Goal: Find contact information: Find contact information

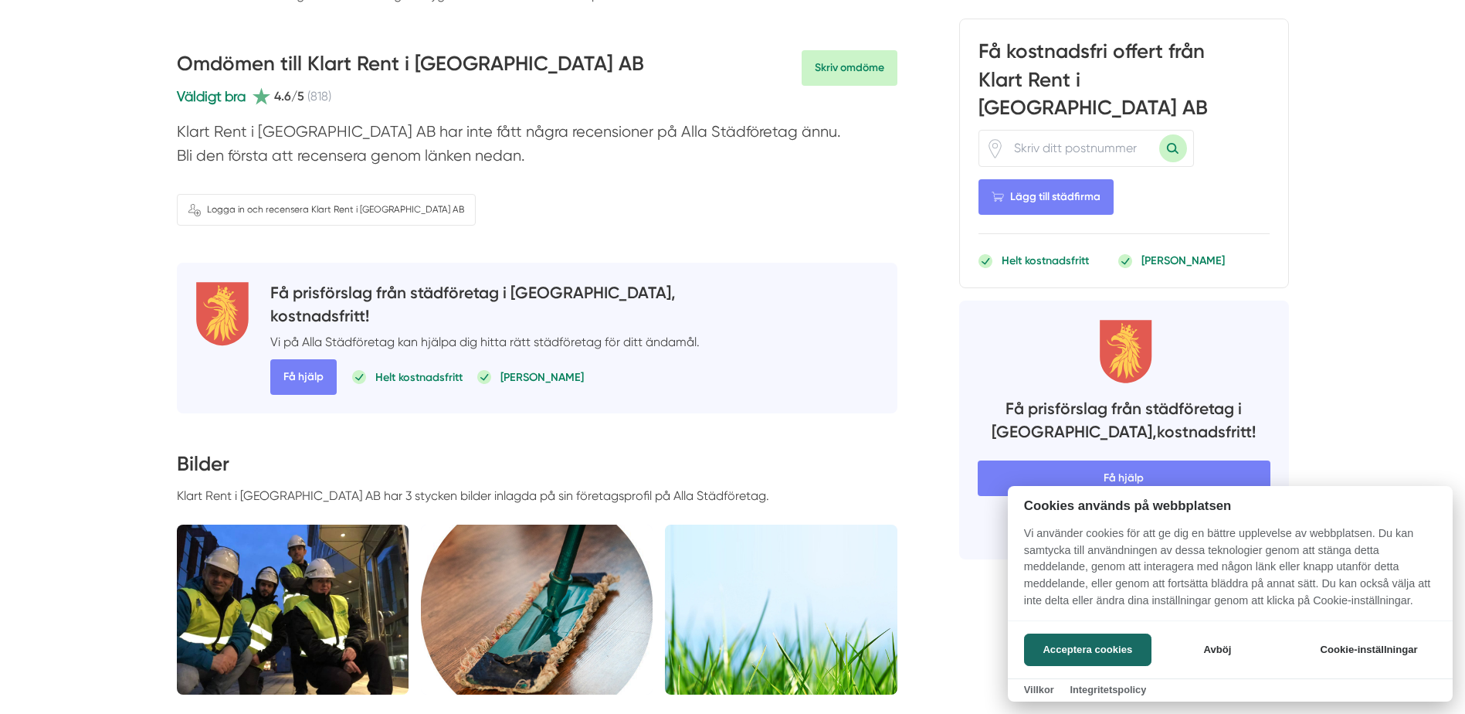
scroll to position [463, 0]
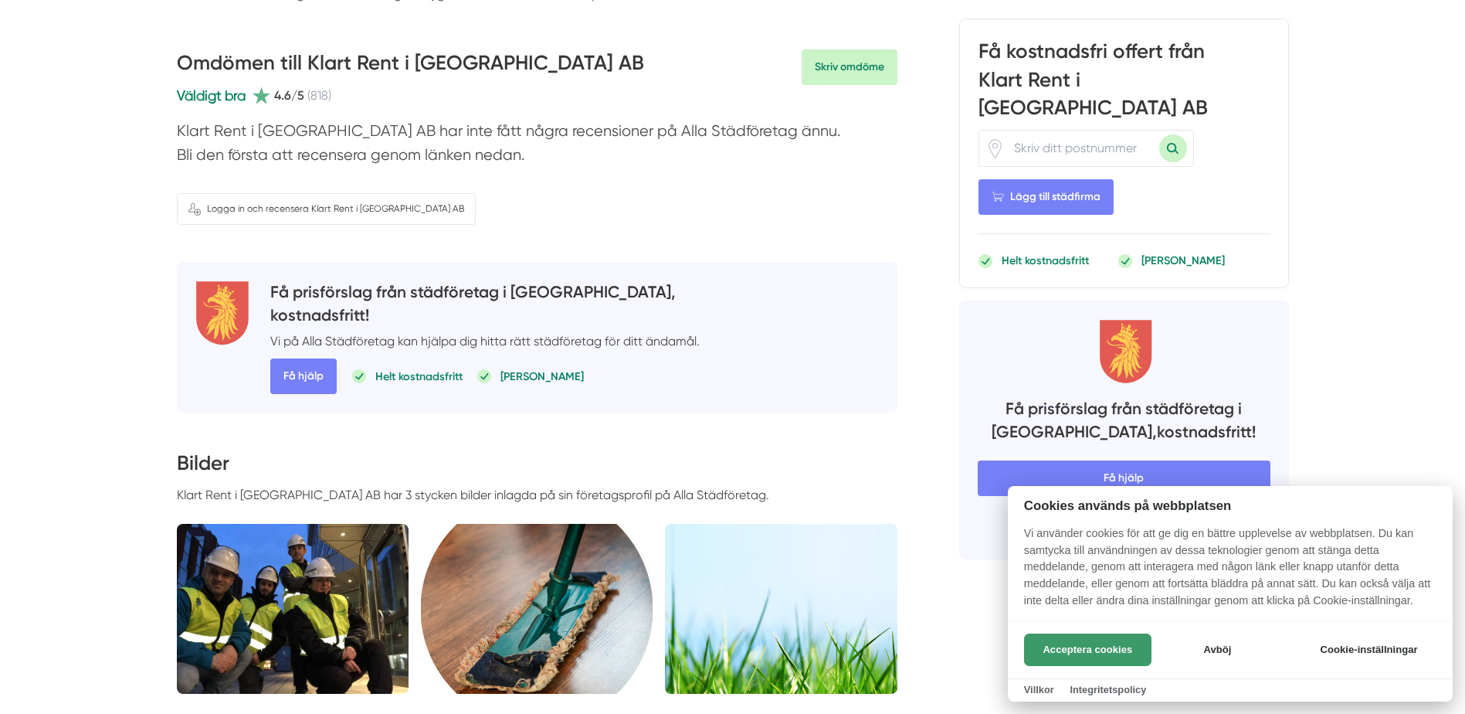
drag, startPoint x: 1074, startPoint y: 650, endPoint x: 1087, endPoint y: 646, distance: 13.5
click at [1078, 647] on button "Acceptera cookies" at bounding box center [1087, 649] width 127 height 32
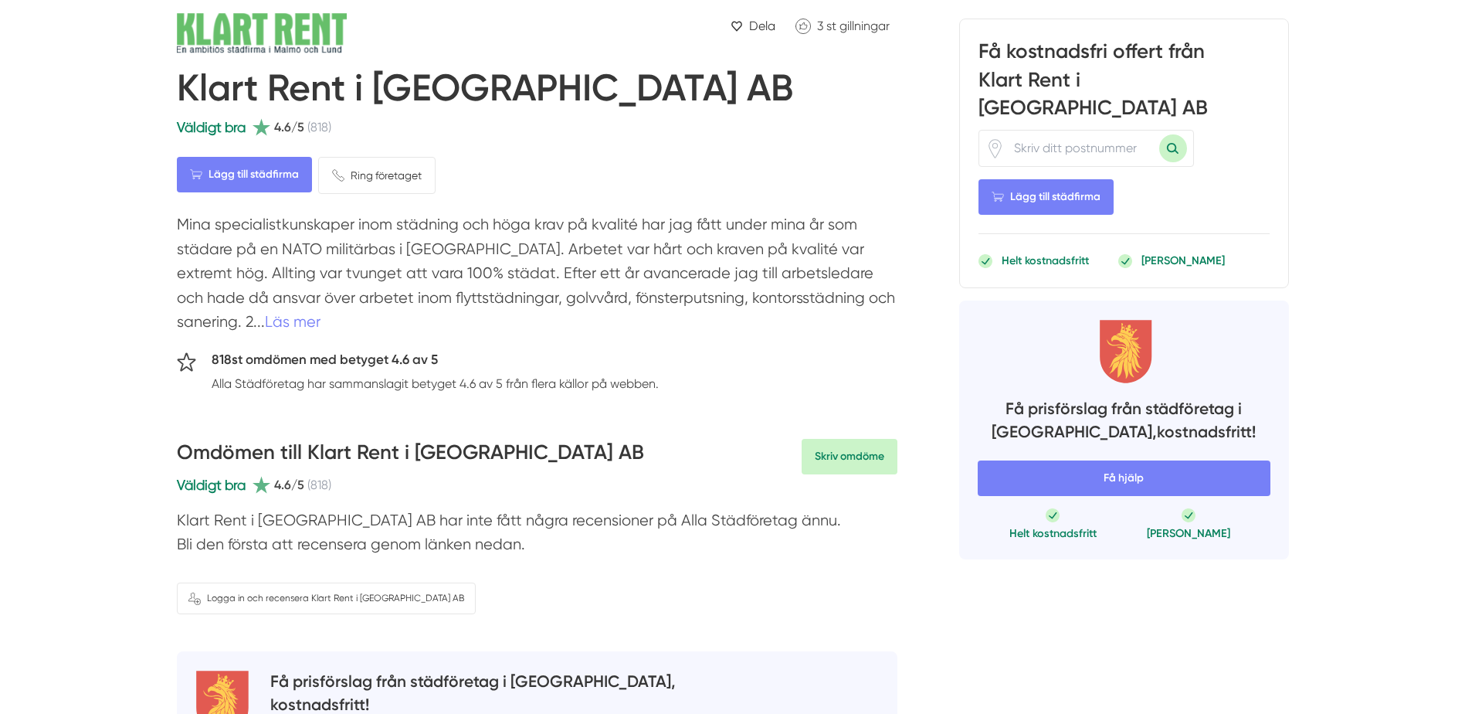
scroll to position [0, 0]
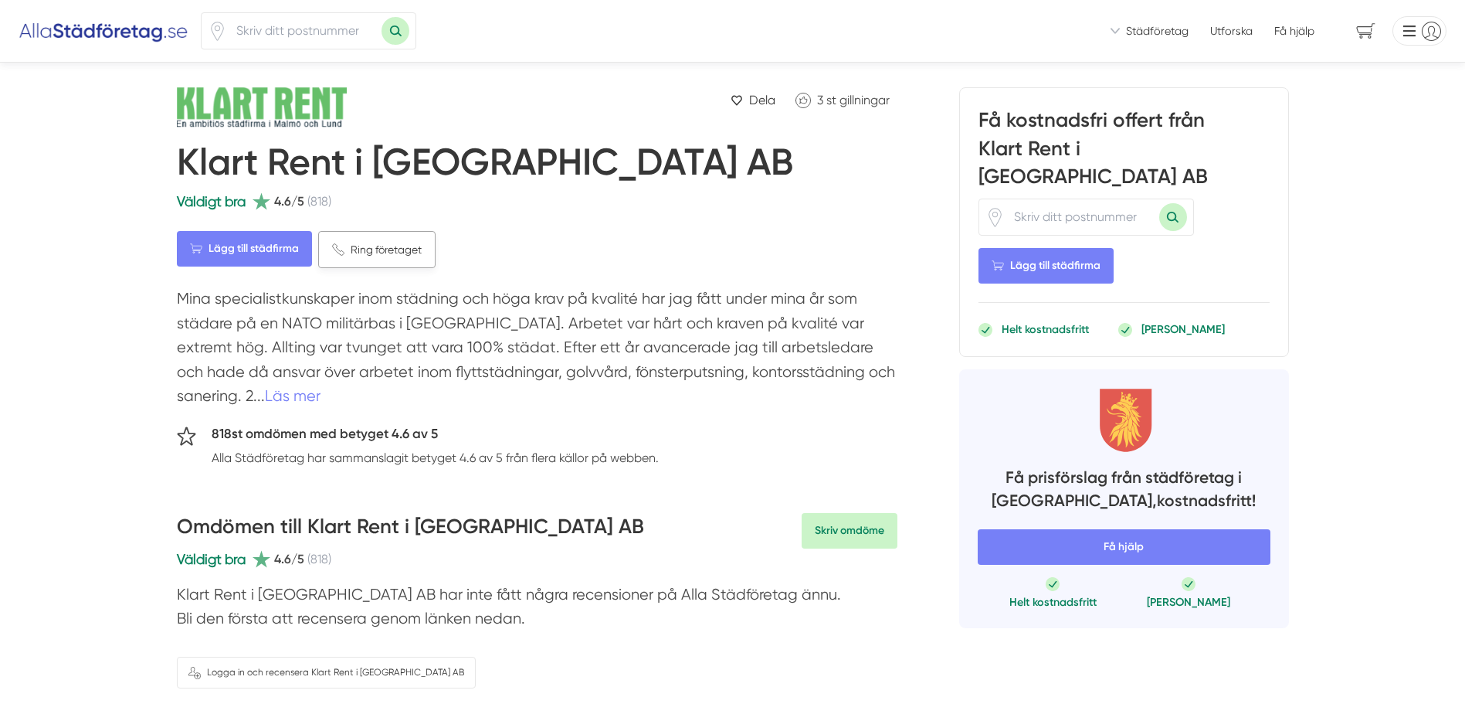
click at [364, 251] on span "Ring företaget" at bounding box center [386, 249] width 71 height 17
click at [639, 107] on div "Dela 3 st gillningar" at bounding box center [741, 110] width 314 height 46
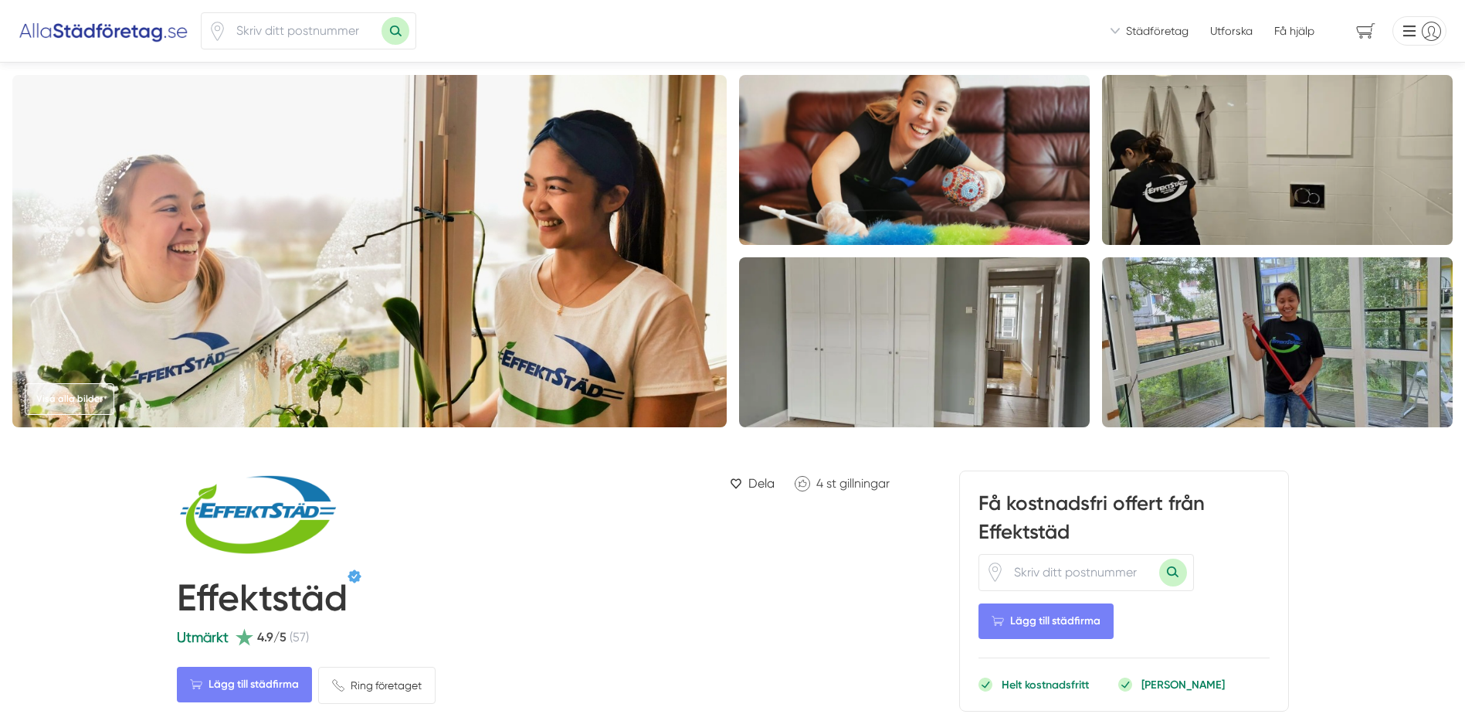
click at [271, 512] on img at bounding box center [262, 516] width 170 height 93
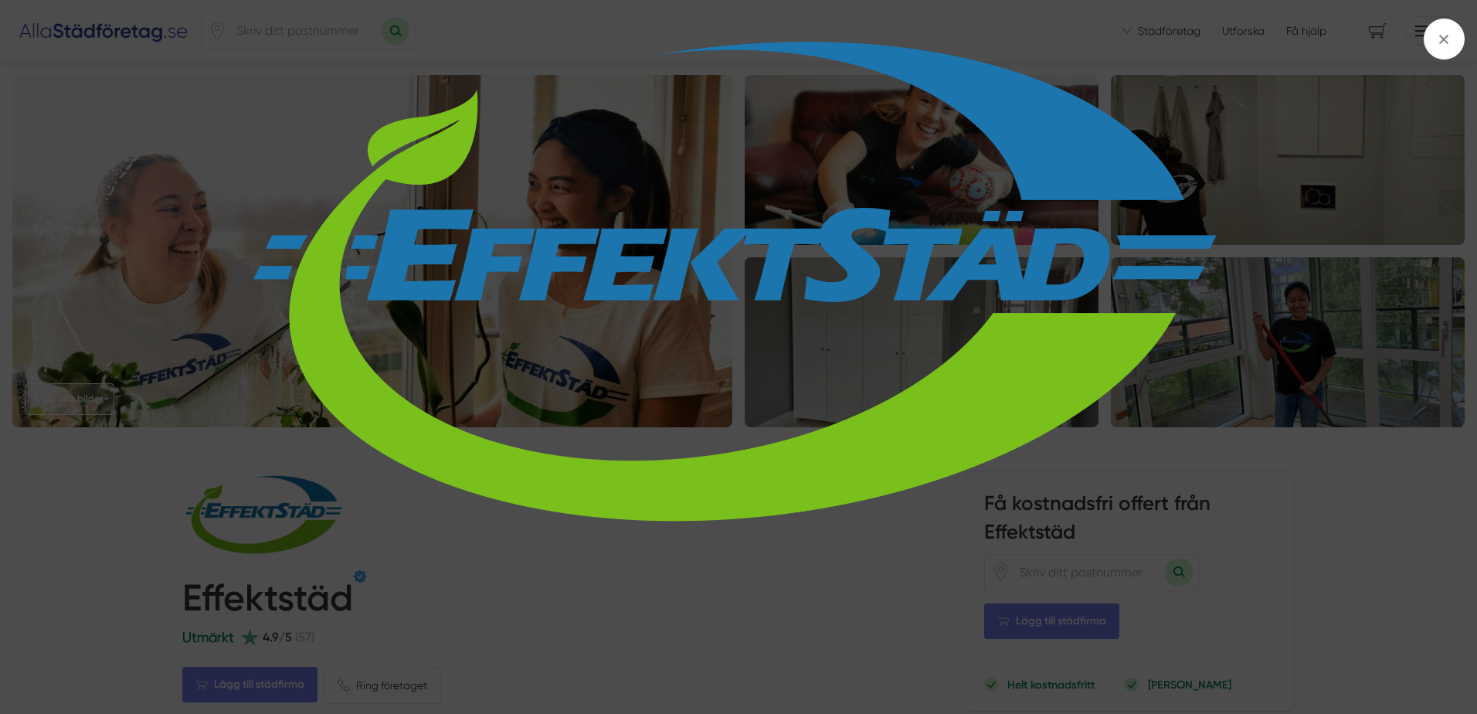
click at [396, 561] on img at bounding box center [739, 294] width 1108 height 571
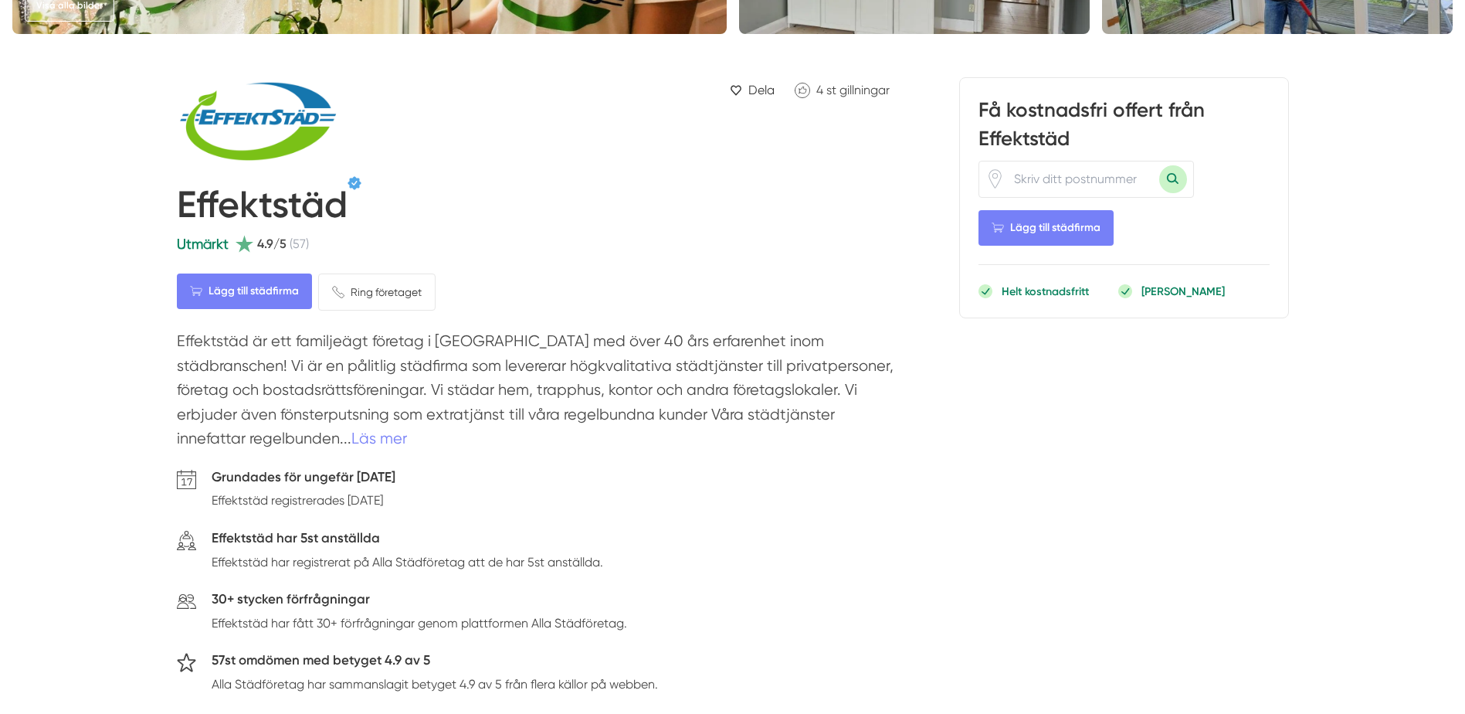
scroll to position [232, 0]
